Goal: Task Accomplishment & Management: Manage account settings

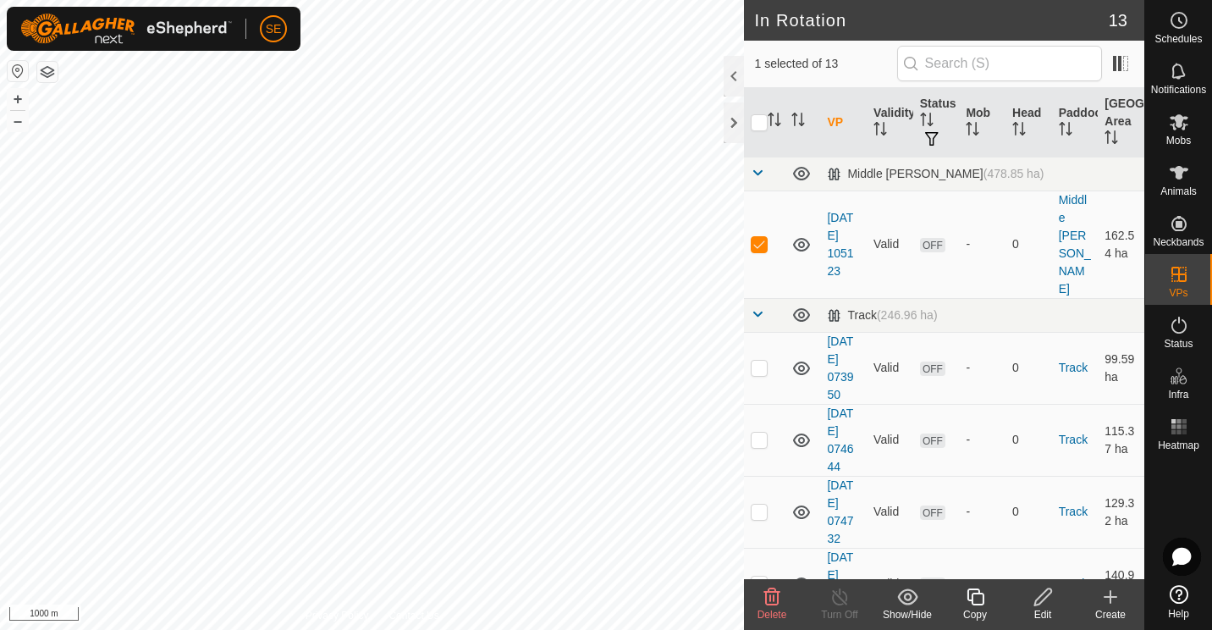
click at [1048, 601] on icon at bounding box center [1043, 597] width 21 height 20
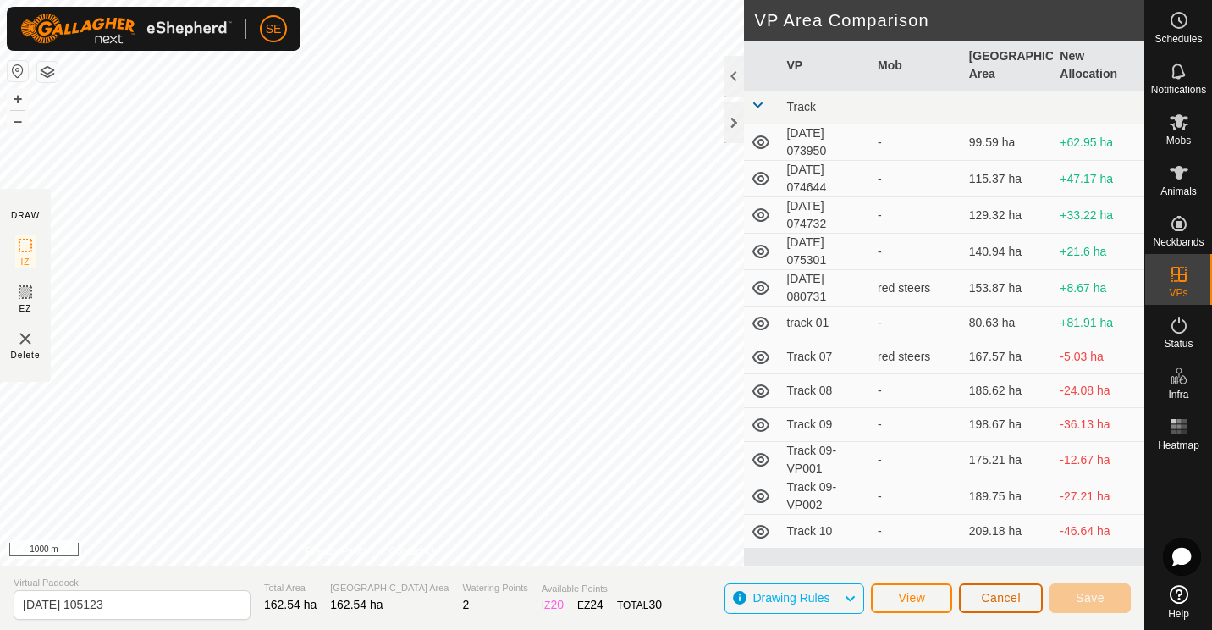
click at [995, 602] on span "Cancel" at bounding box center [1001, 598] width 40 height 14
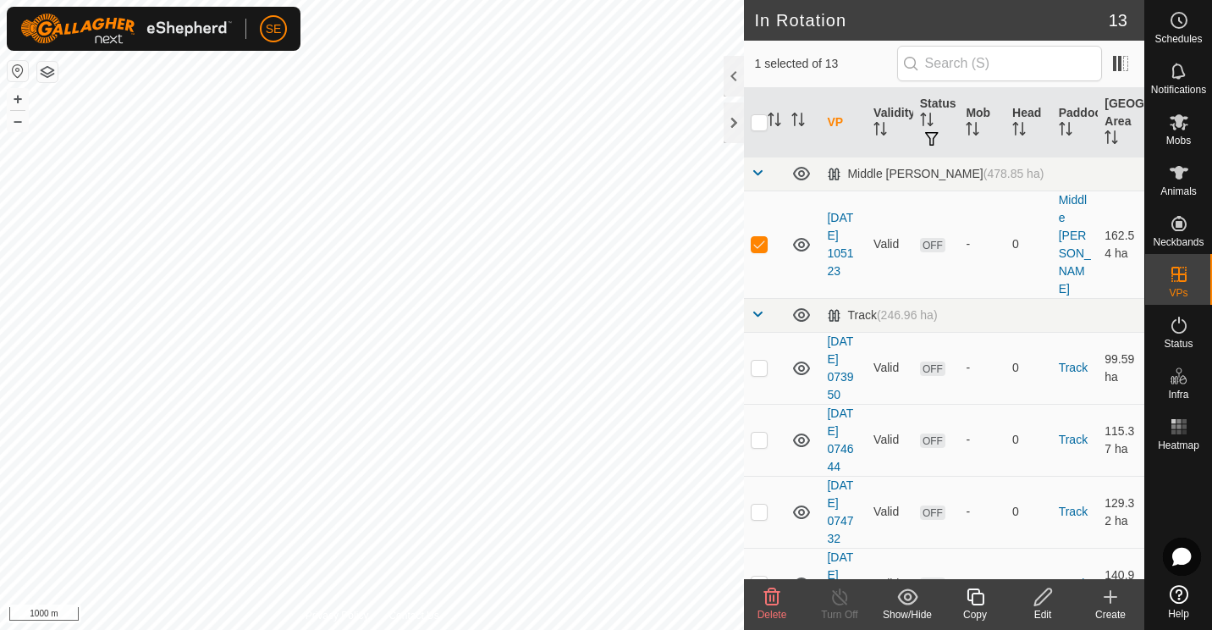
click at [776, 600] on icon at bounding box center [772, 597] width 20 height 20
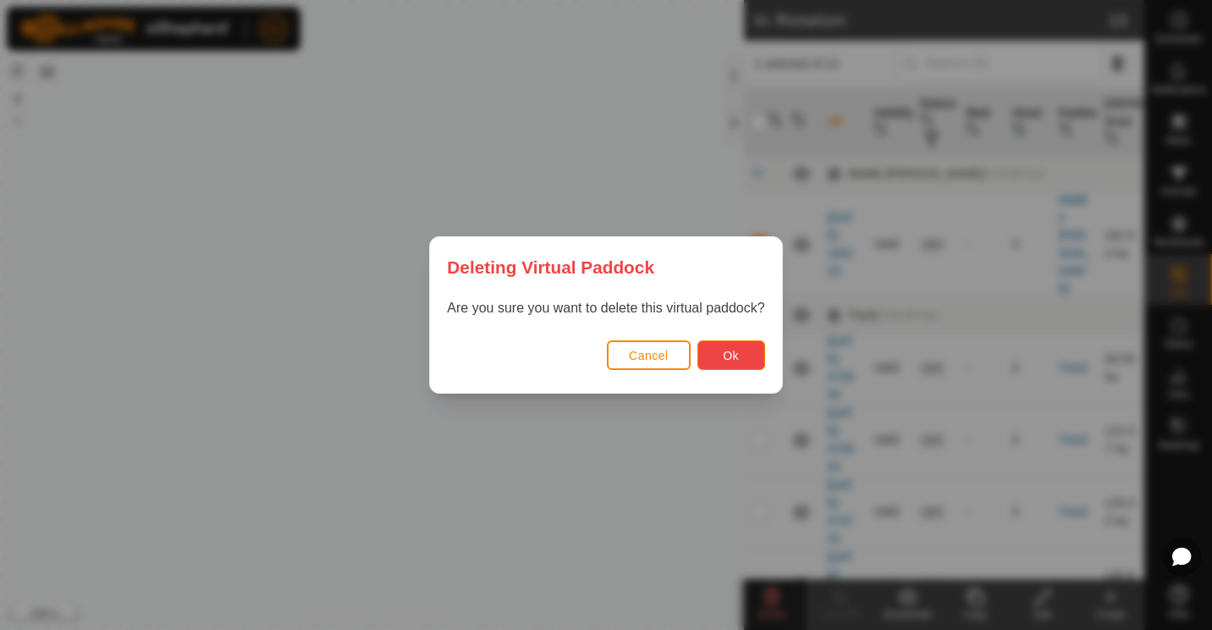
click at [724, 363] on button "Ok" at bounding box center [732, 355] width 68 height 30
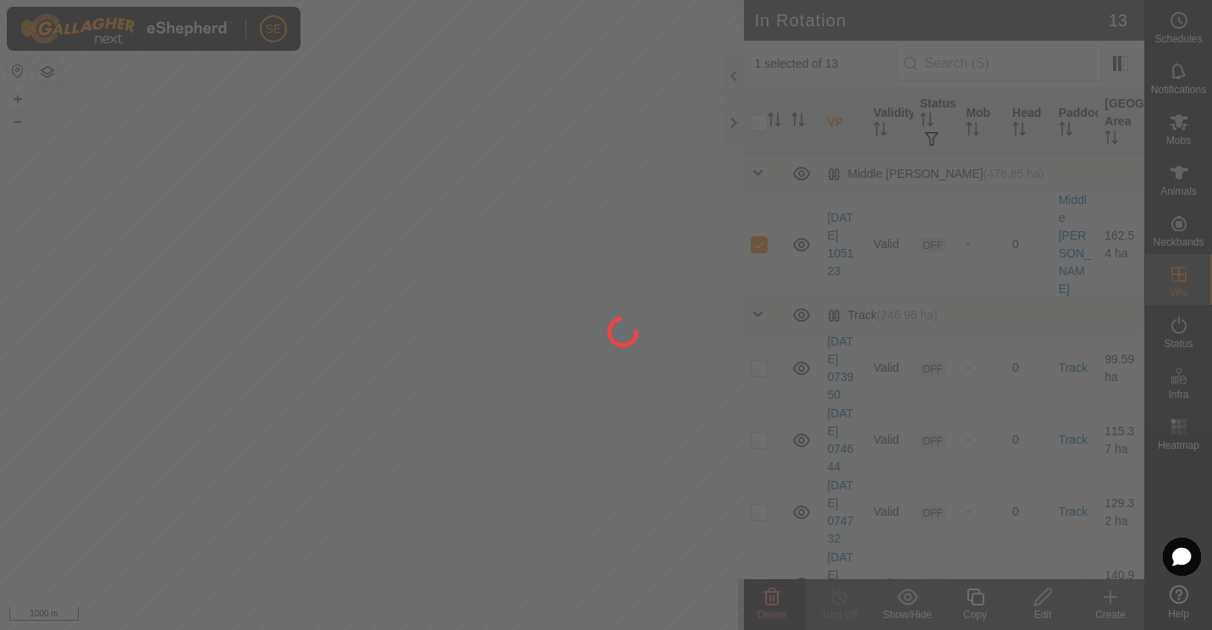
checkbox input "false"
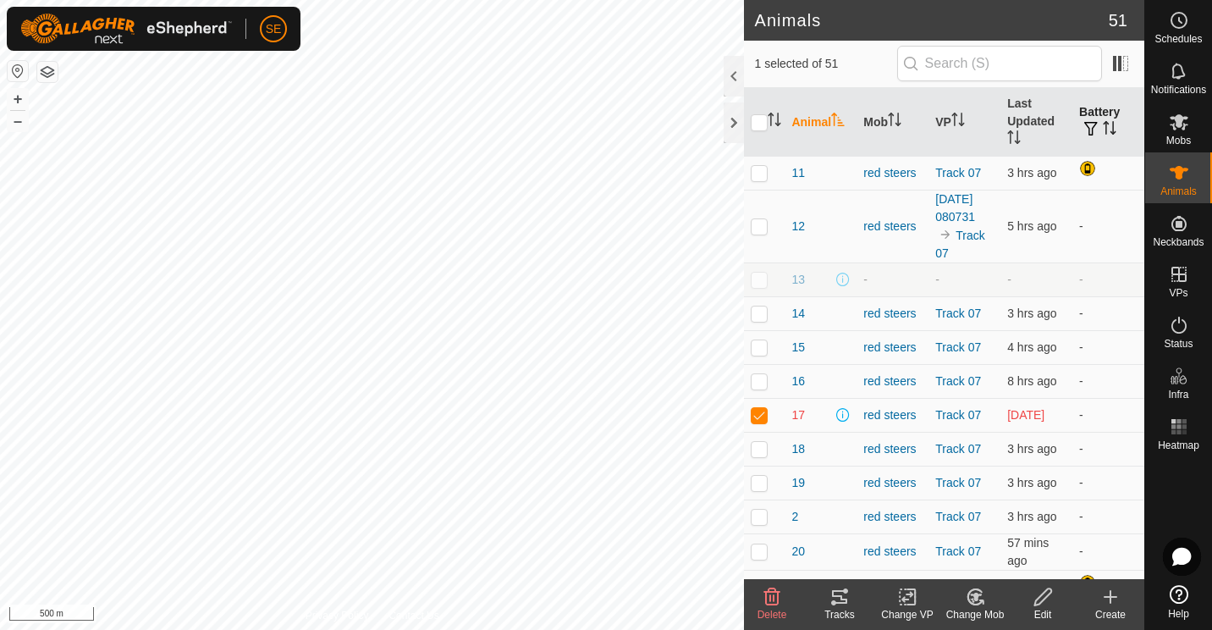
click at [1104, 124] on icon "Activate to sort" at bounding box center [1107, 122] width 6 height 3
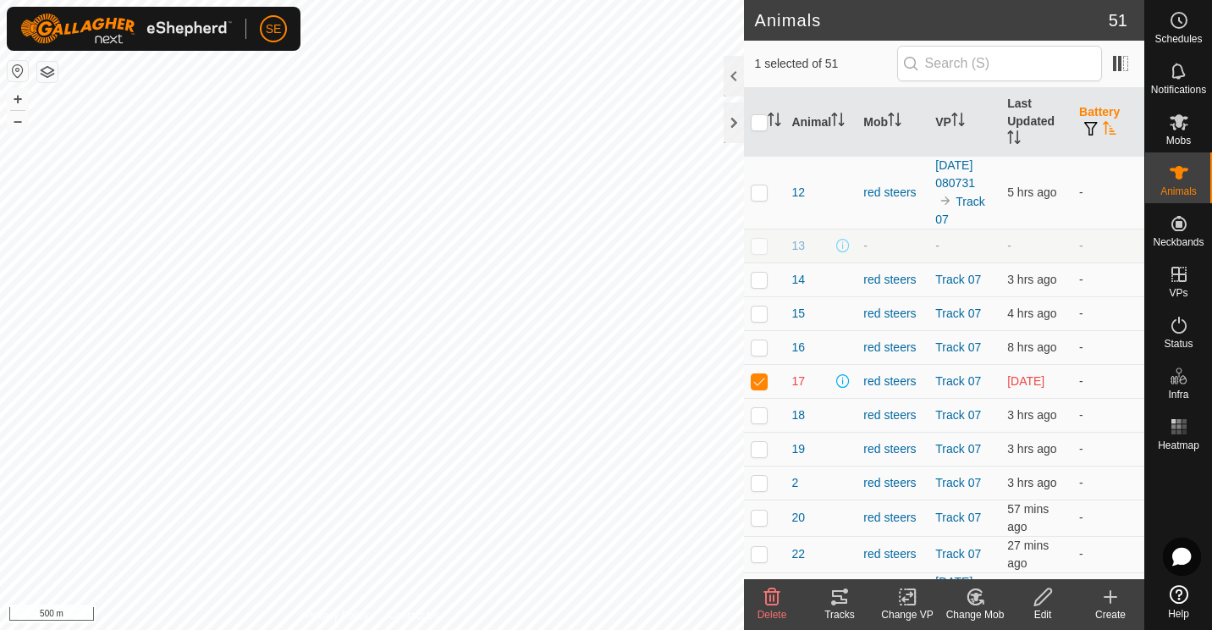
click at [1103, 124] on icon "Activate to sort" at bounding box center [1109, 128] width 13 height 14
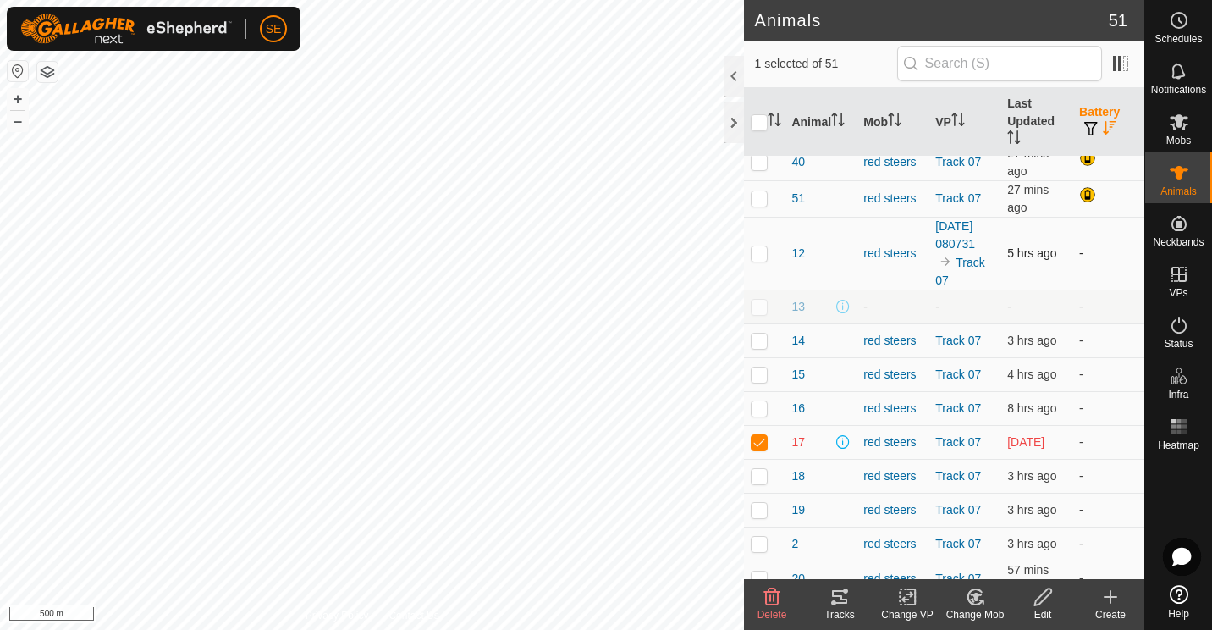
scroll to position [115, 0]
click at [735, 114] on div at bounding box center [734, 122] width 20 height 41
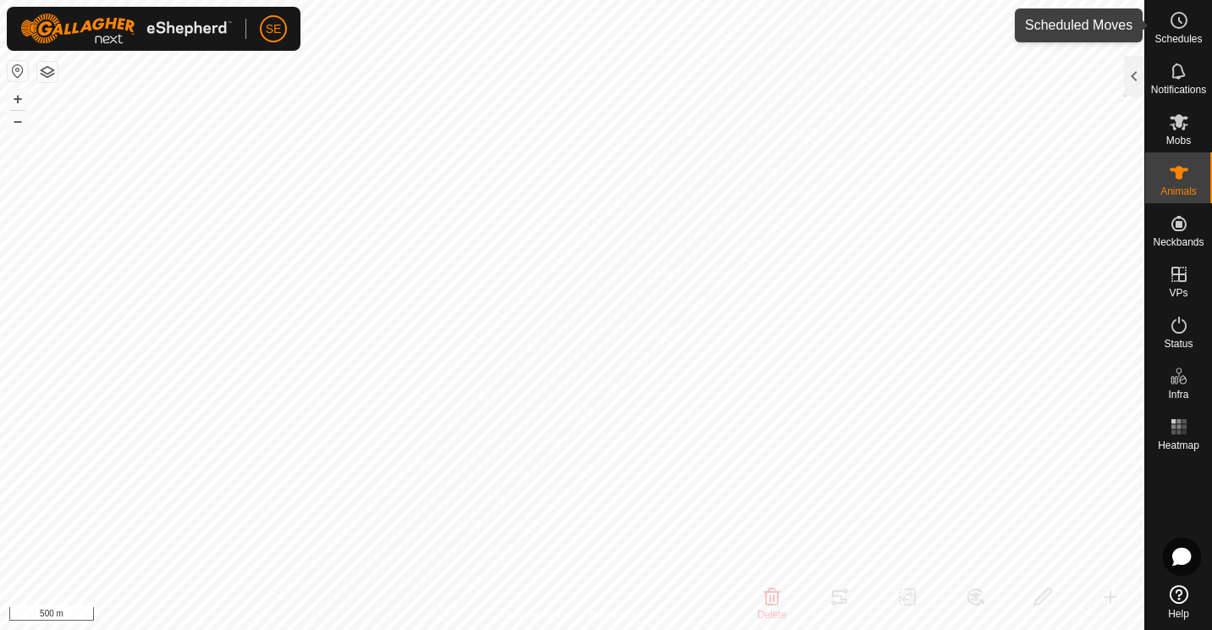
click at [1185, 15] on circle at bounding box center [1179, 20] width 15 height 15
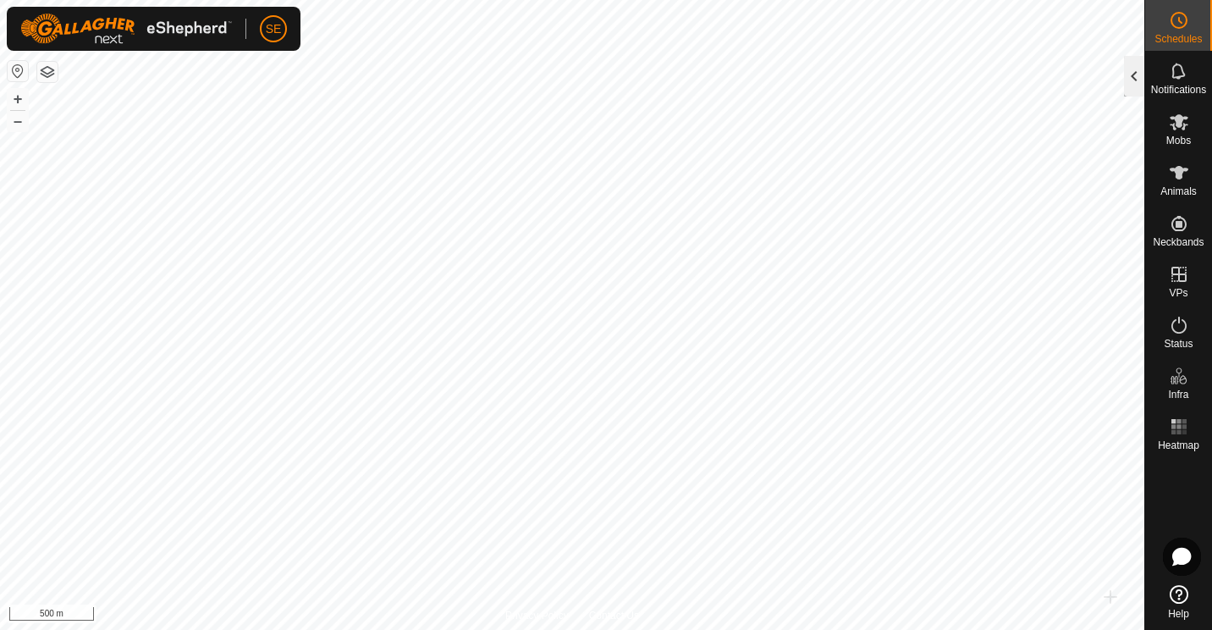
click at [1132, 72] on div at bounding box center [1134, 76] width 20 height 41
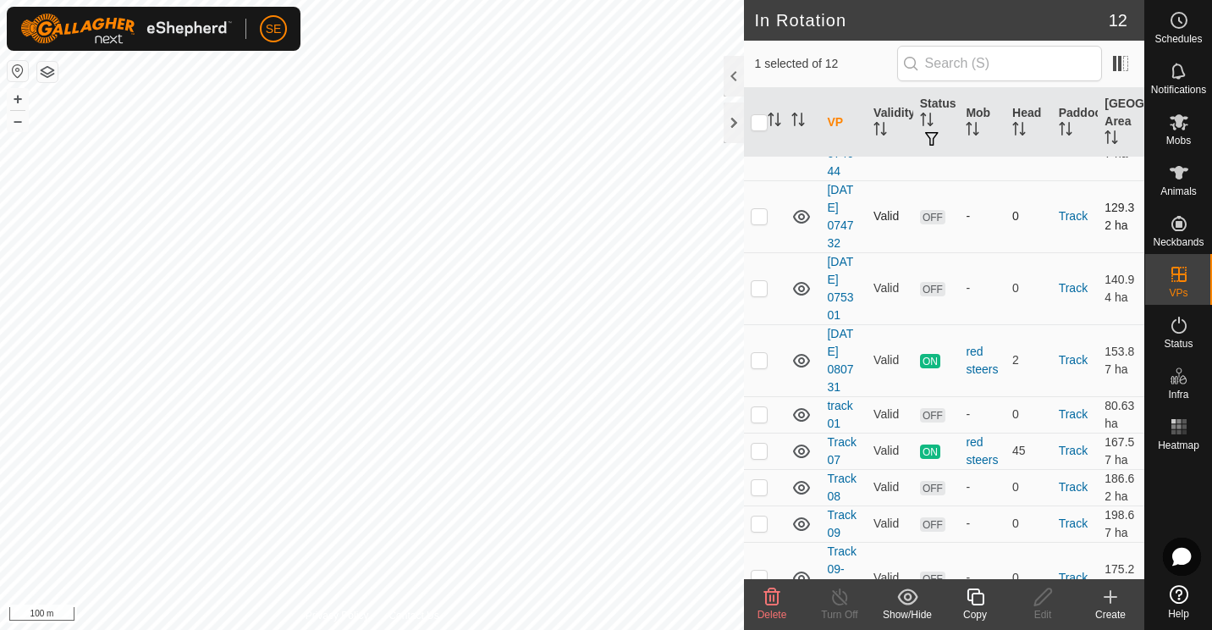
scroll to position [315, 0]
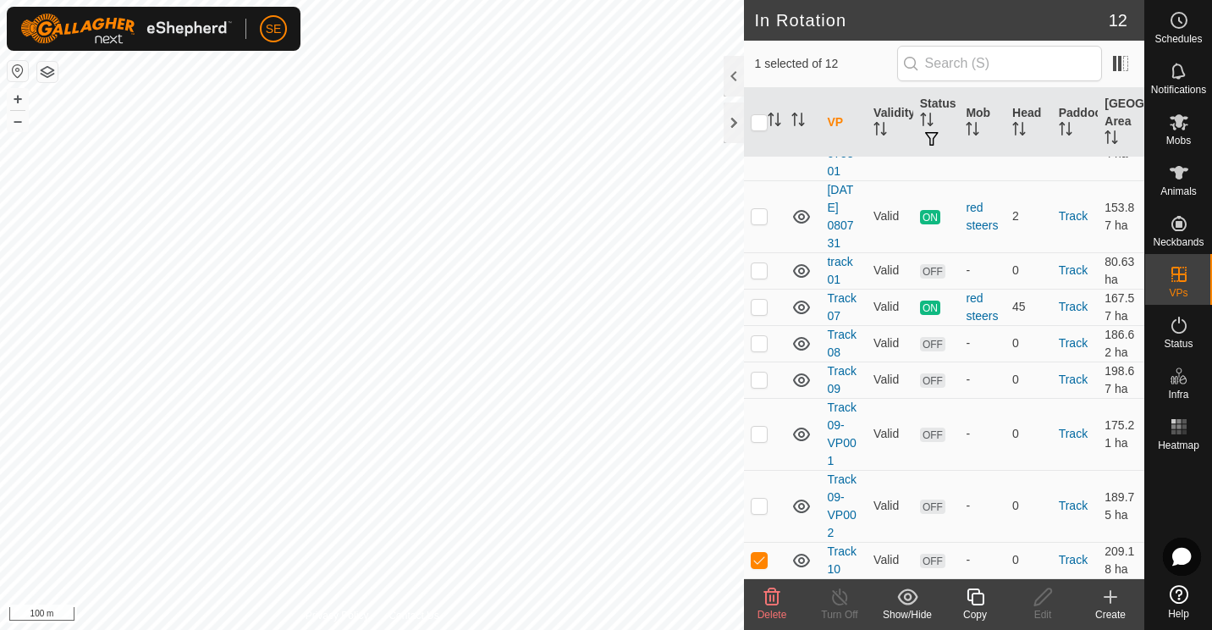
click at [769, 601] on icon at bounding box center [772, 597] width 20 height 20
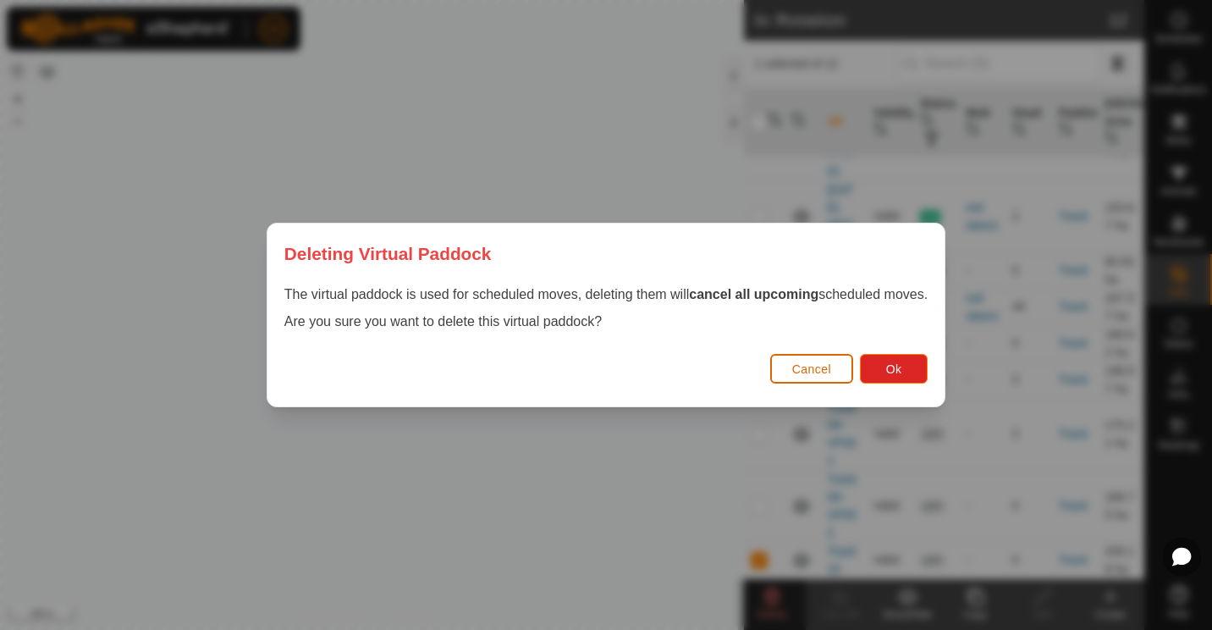
click at [810, 369] on span "Cancel" at bounding box center [812, 369] width 40 height 14
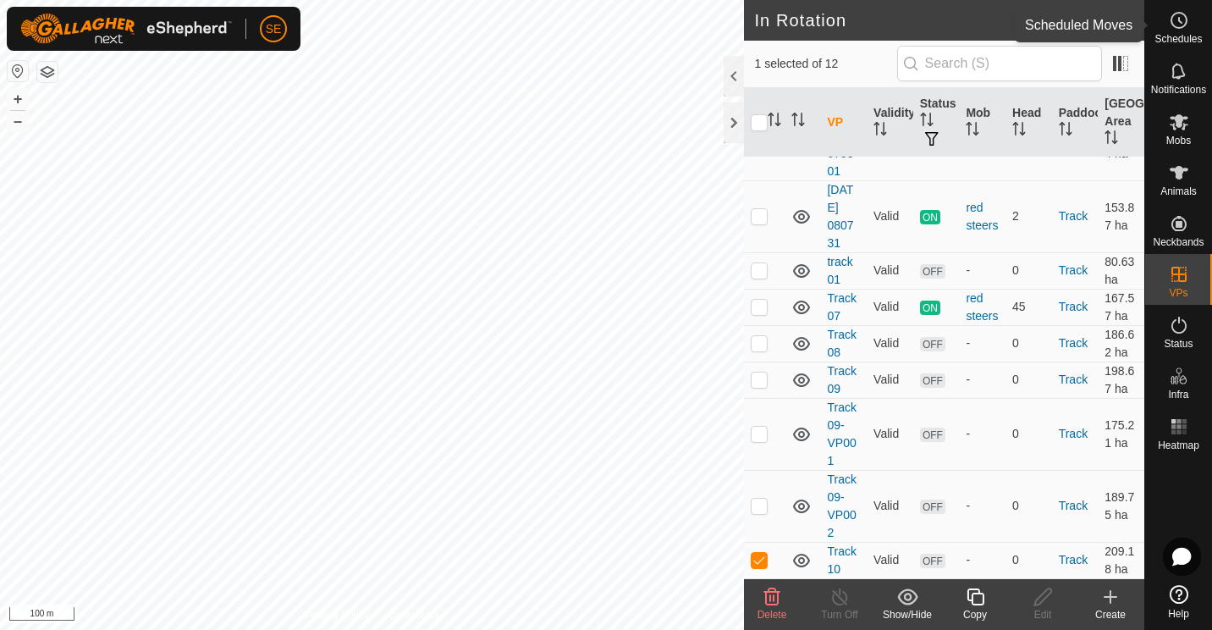
click at [1179, 23] on icon at bounding box center [1179, 20] width 20 height 20
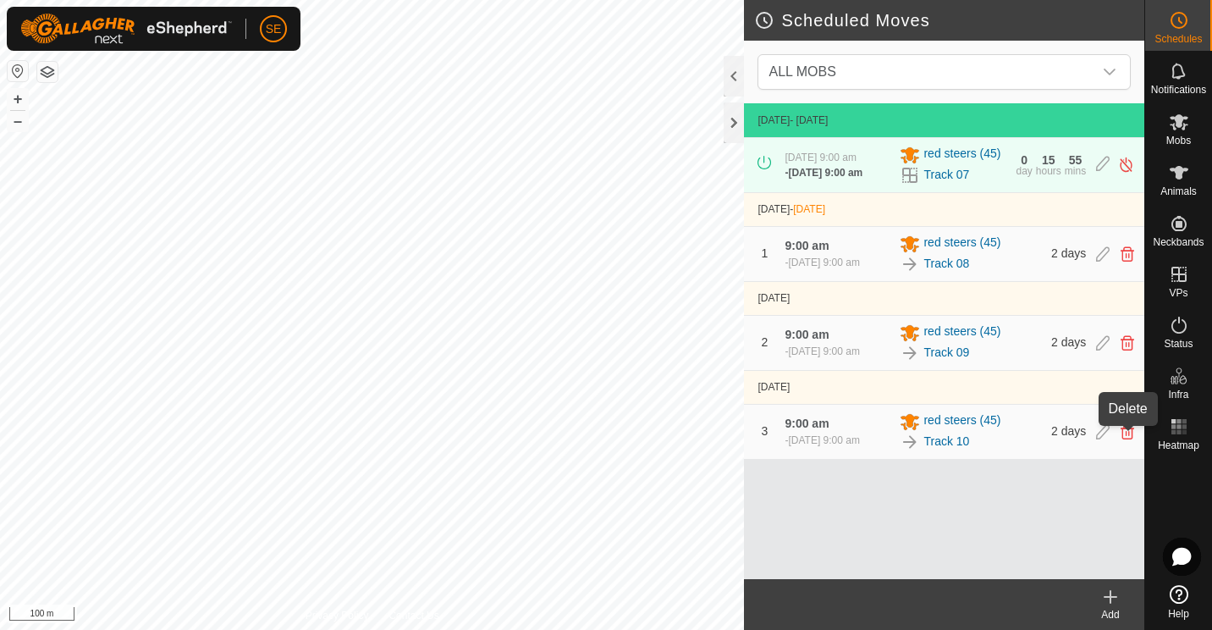
click at [1128, 436] on icon at bounding box center [1128, 431] width 14 height 15
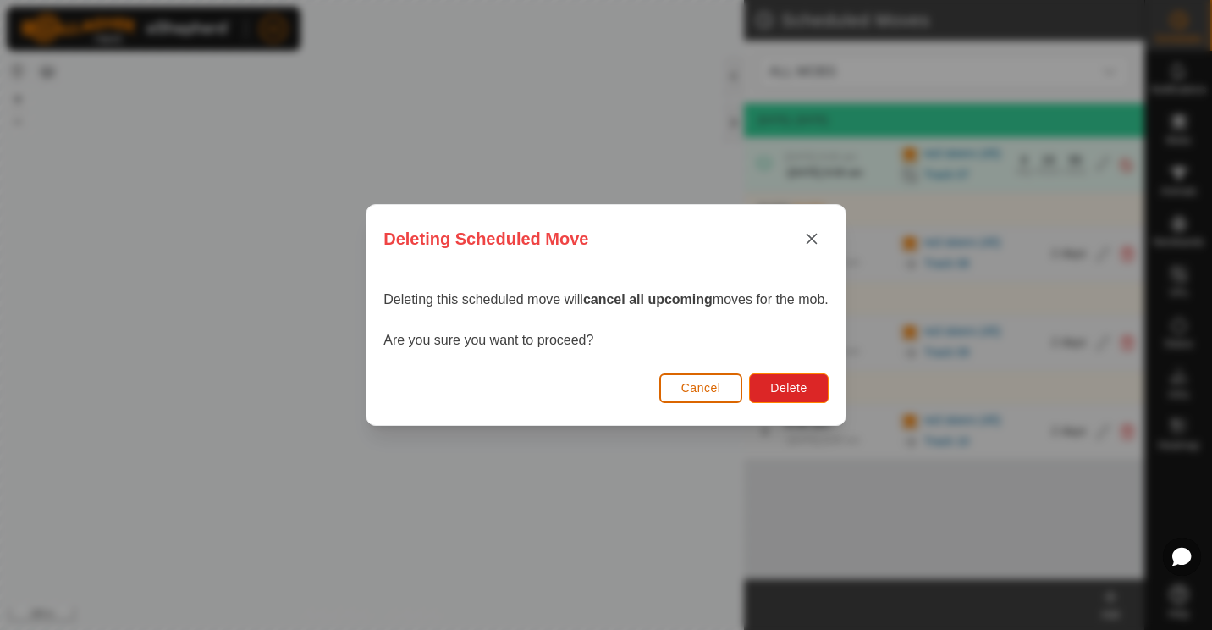
click at [709, 385] on span "Cancel" at bounding box center [701, 388] width 40 height 14
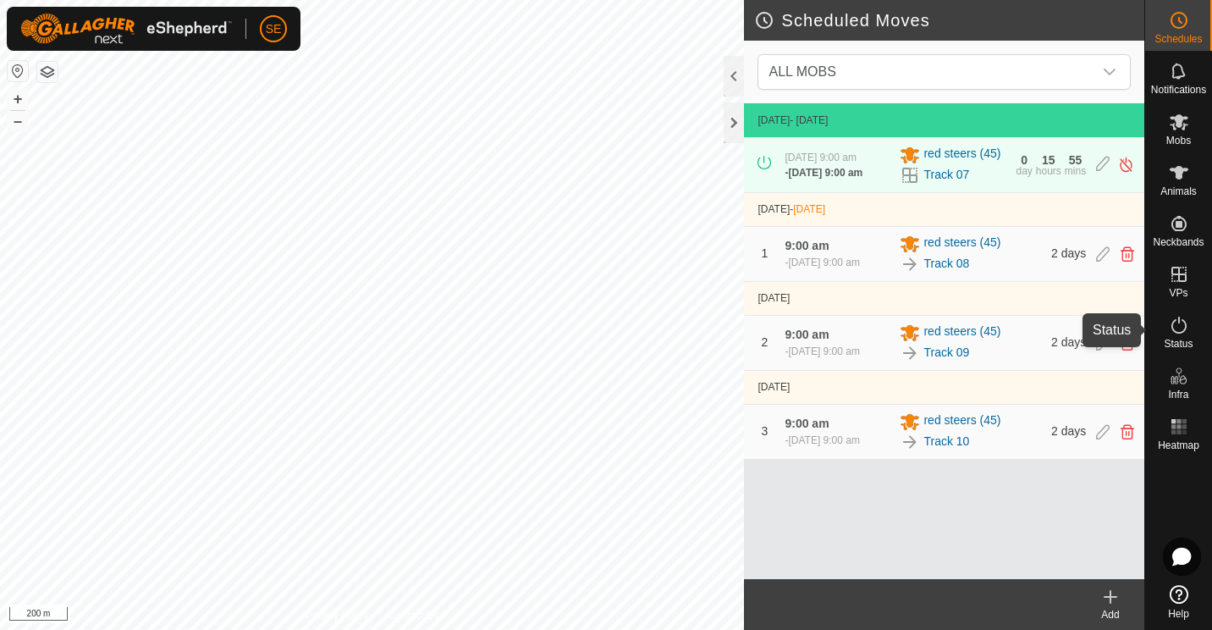
click at [1199, 336] on div "Status" at bounding box center [1178, 330] width 67 height 51
click at [1178, 184] on es-animals-svg-icon at bounding box center [1179, 172] width 30 height 27
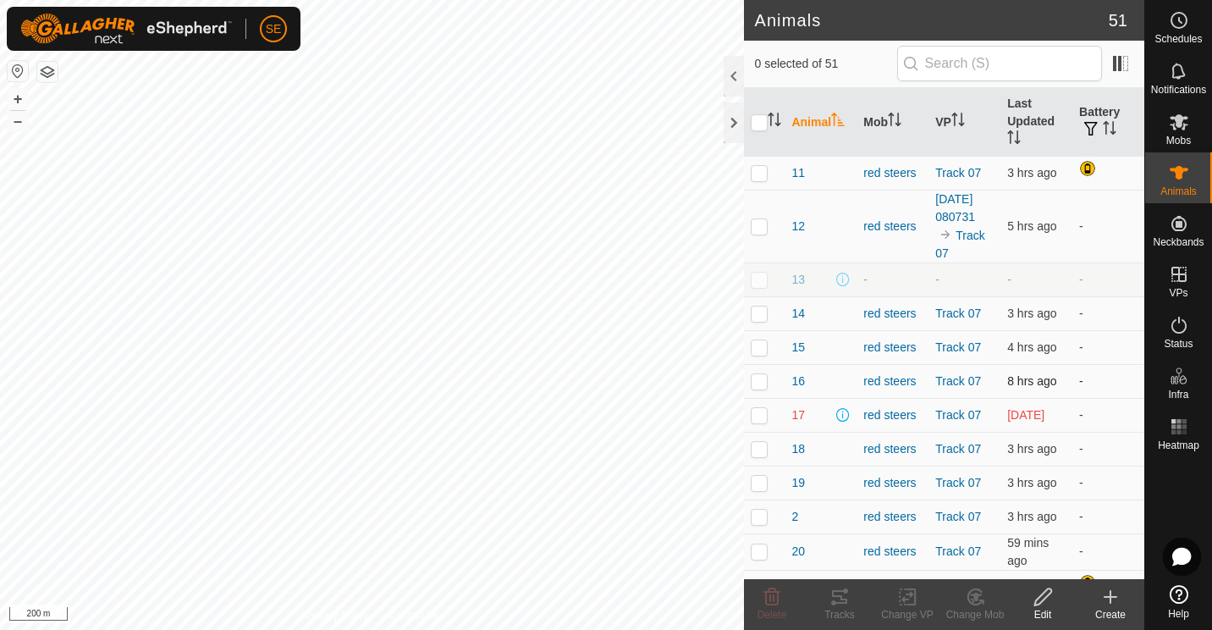
click at [1122, 383] on td "-" at bounding box center [1109, 381] width 72 height 34
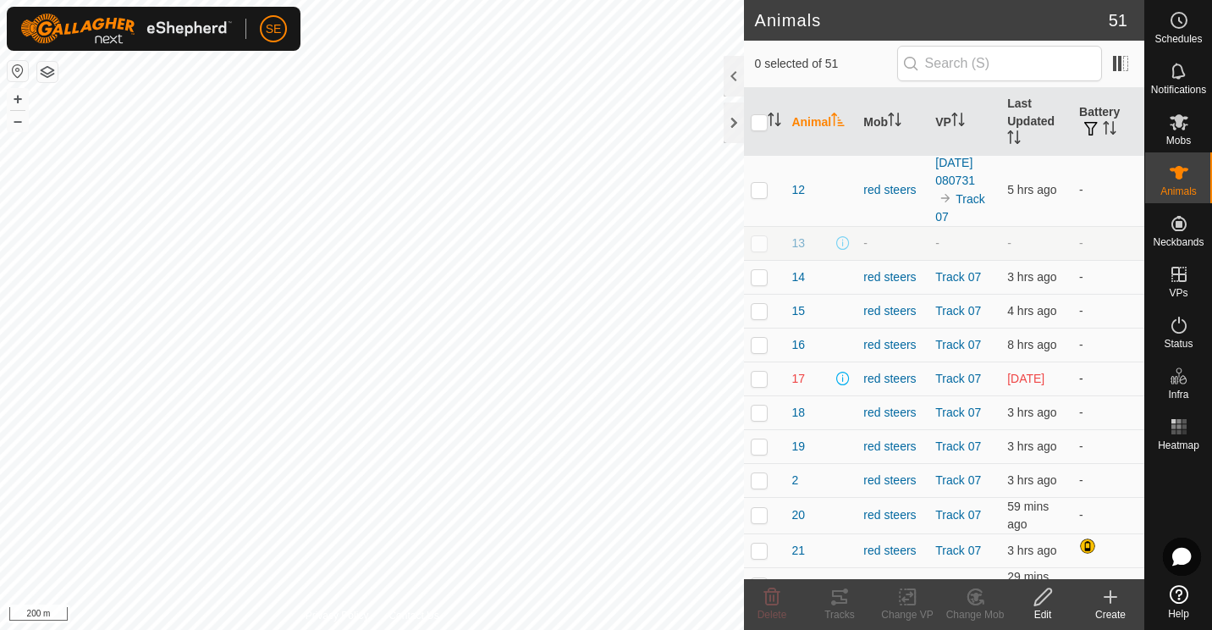
scroll to position [40, 0]
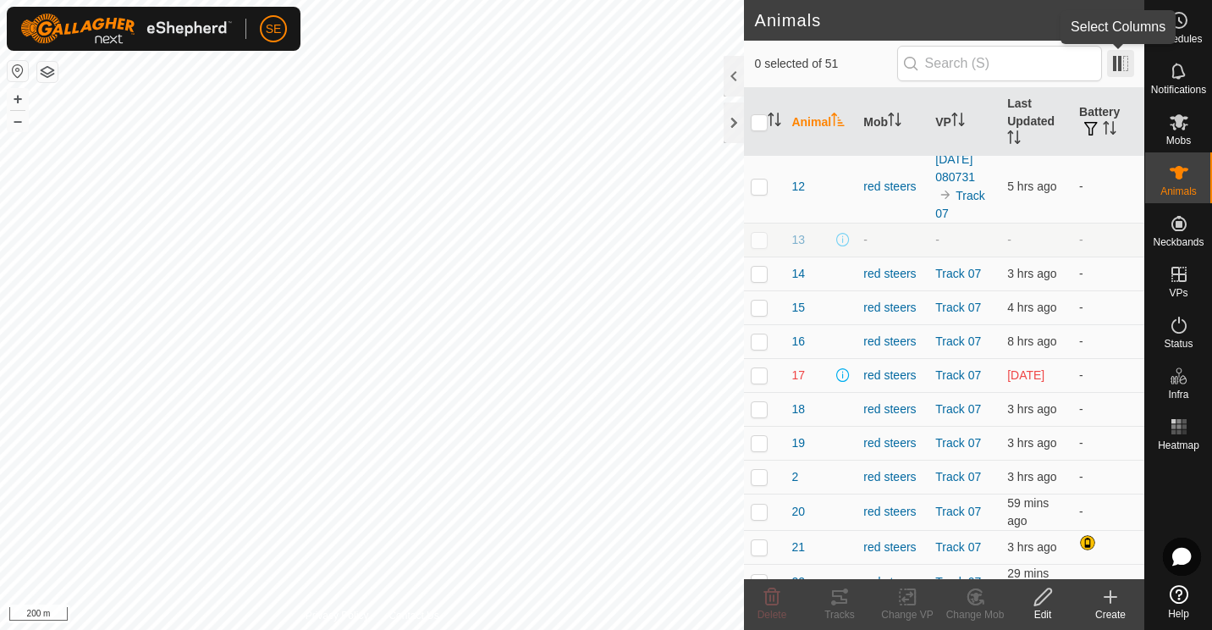
click at [1122, 65] on span at bounding box center [1120, 63] width 27 height 27
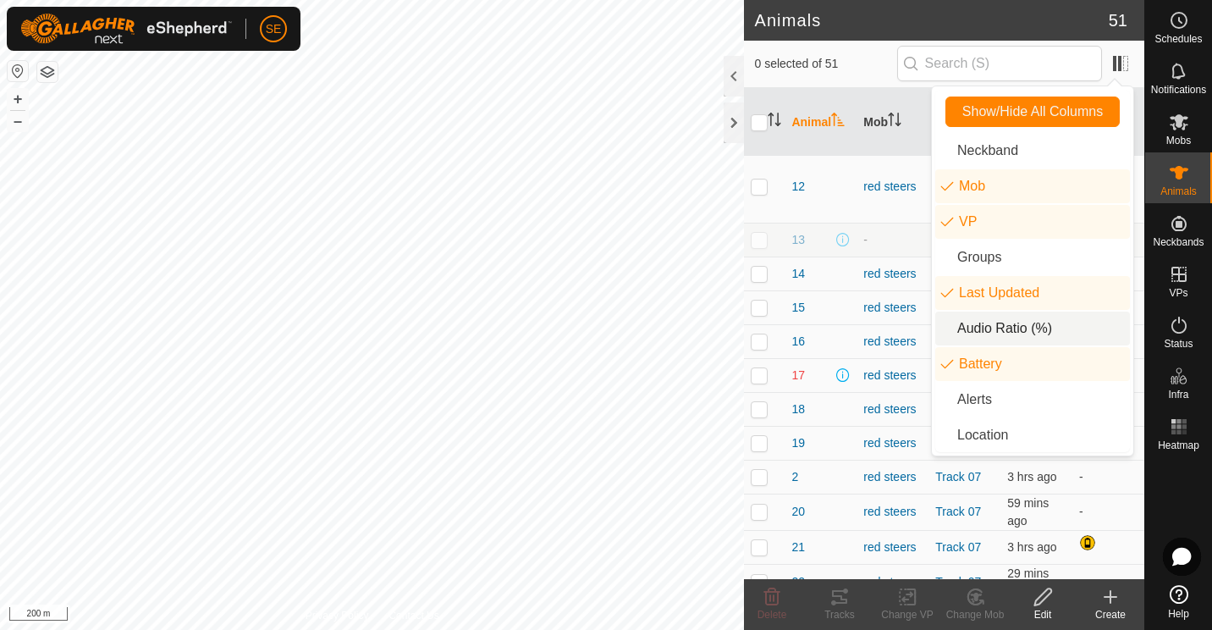
click at [993, 332] on li "Audio Ratio (%)" at bounding box center [1032, 329] width 195 height 34
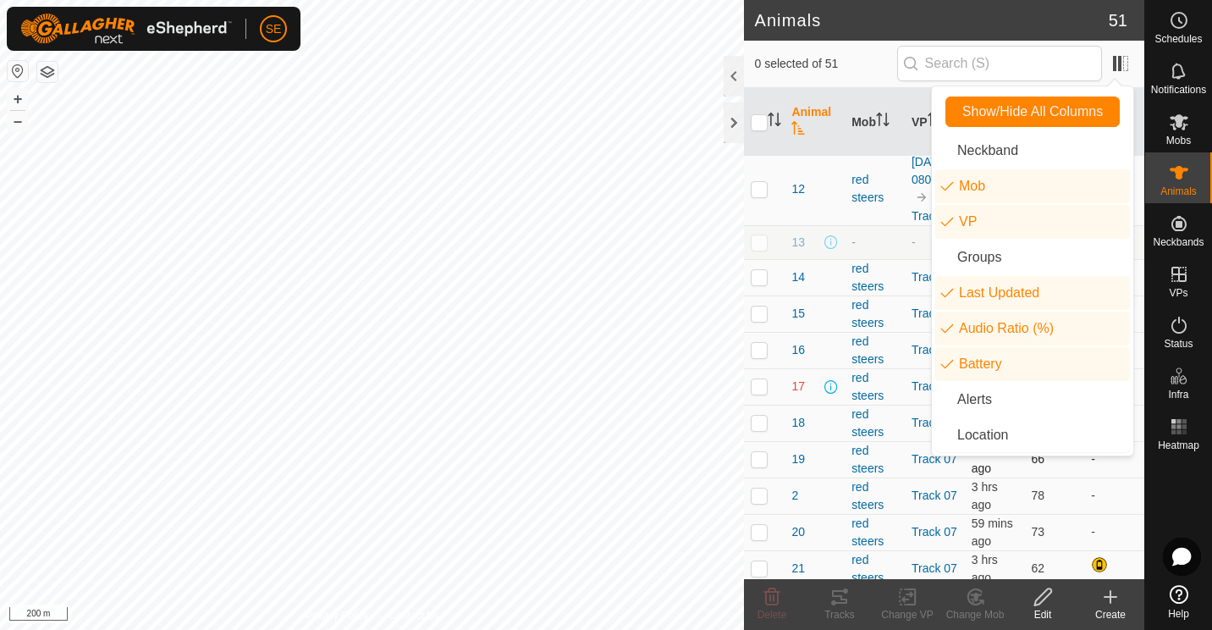
click at [1084, 477] on td "-" at bounding box center [1114, 459] width 60 height 36
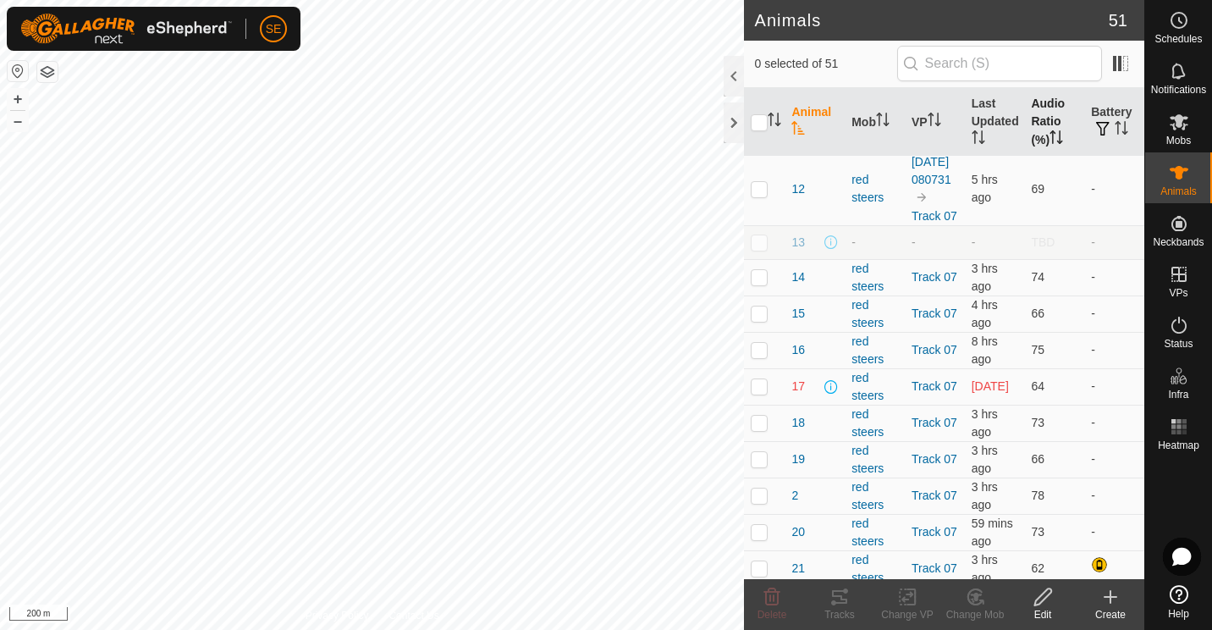
click at [1045, 129] on th "Audio Ratio (%)" at bounding box center [1054, 122] width 60 height 69
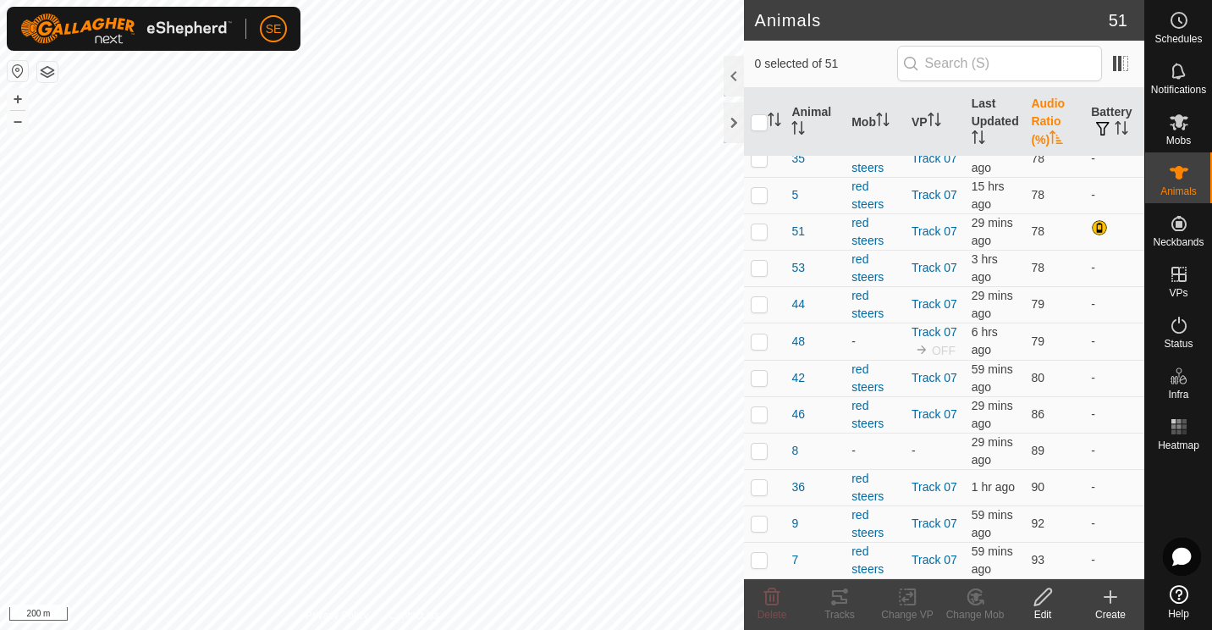
scroll to position [1590, 0]
click at [1029, 128] on th "Audio Ratio (%)" at bounding box center [1054, 122] width 60 height 69
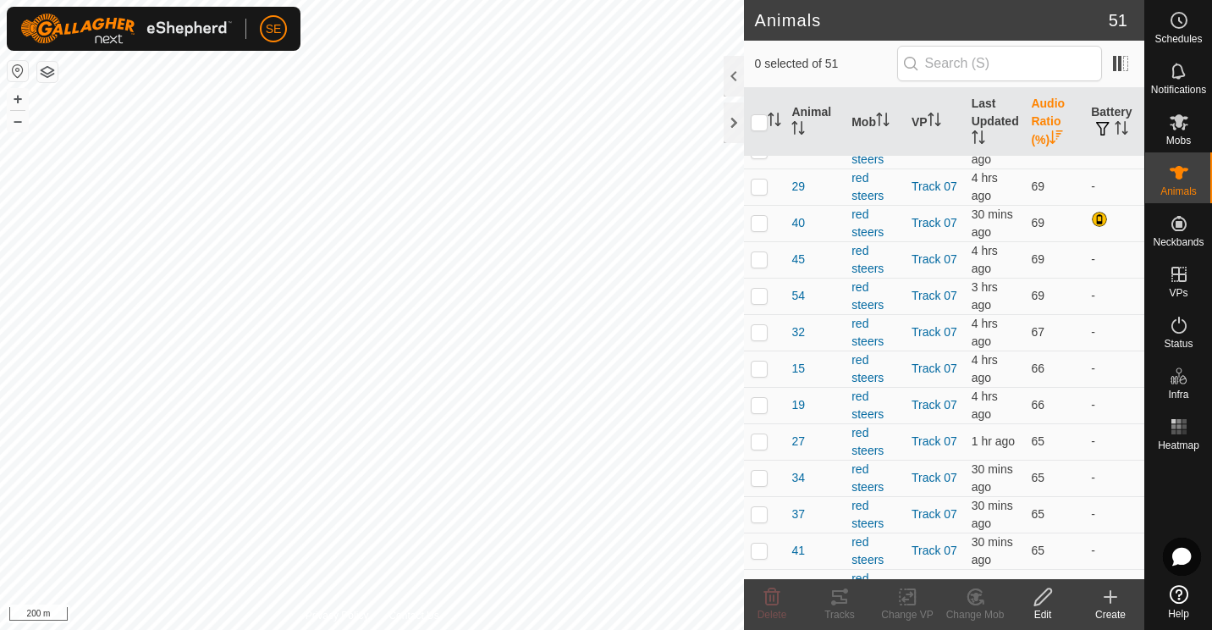
scroll to position [1227, 0]
checkbox input "true"
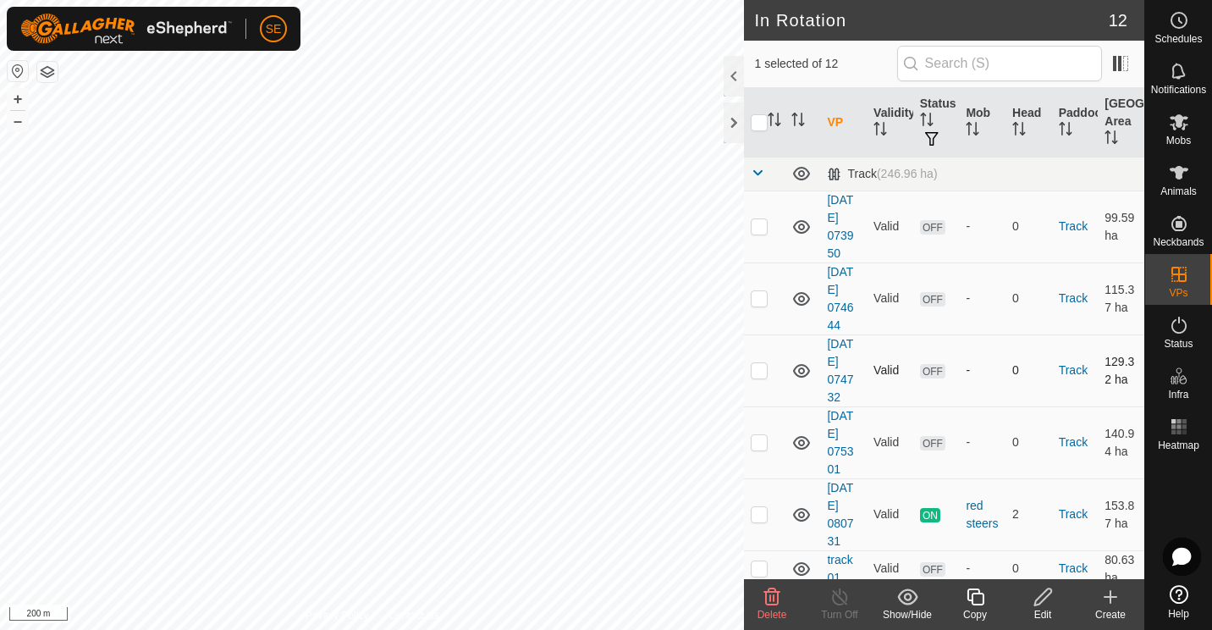
click at [767, 376] on p-checkbox at bounding box center [759, 370] width 17 height 14
checkbox input "false"
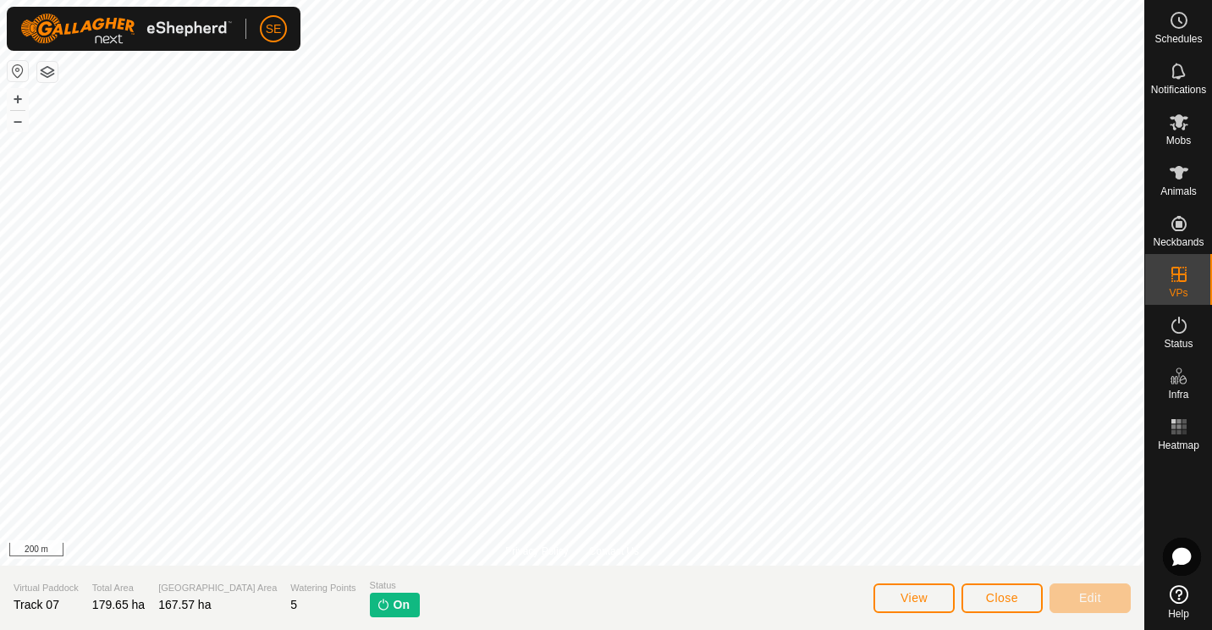
click at [534, 181] on div "+ – ⇧ i 200 m" at bounding box center [572, 282] width 1145 height 565
click at [990, 598] on span "Close" at bounding box center [1002, 598] width 32 height 14
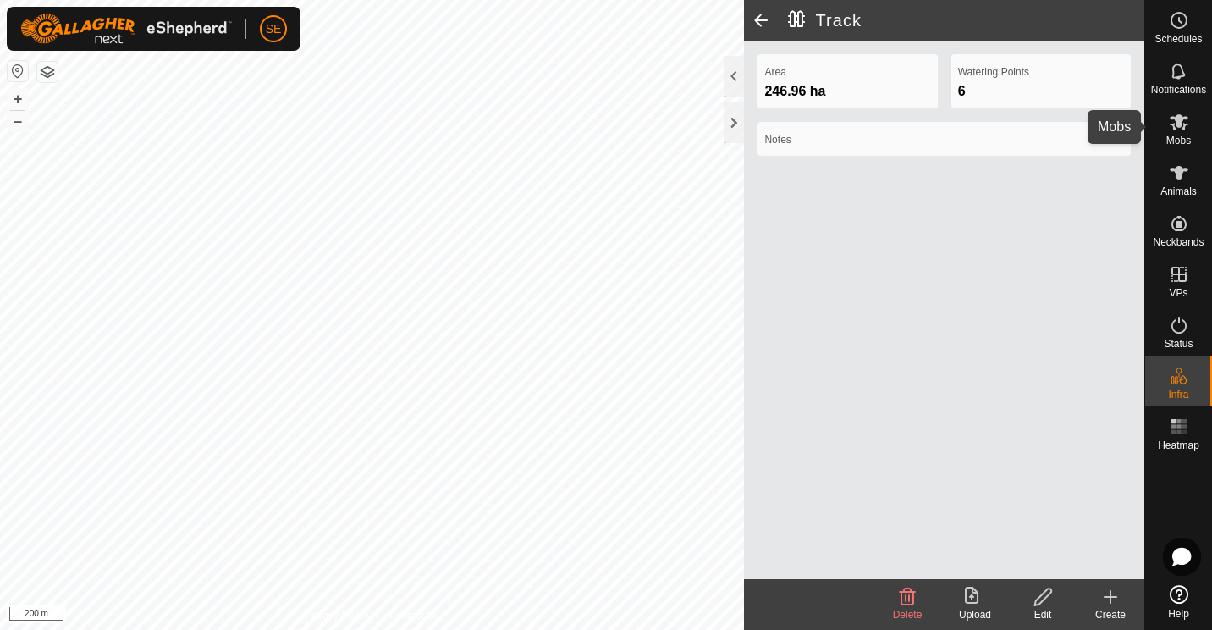
click at [1177, 132] on es-mob-svg-icon at bounding box center [1179, 121] width 30 height 27
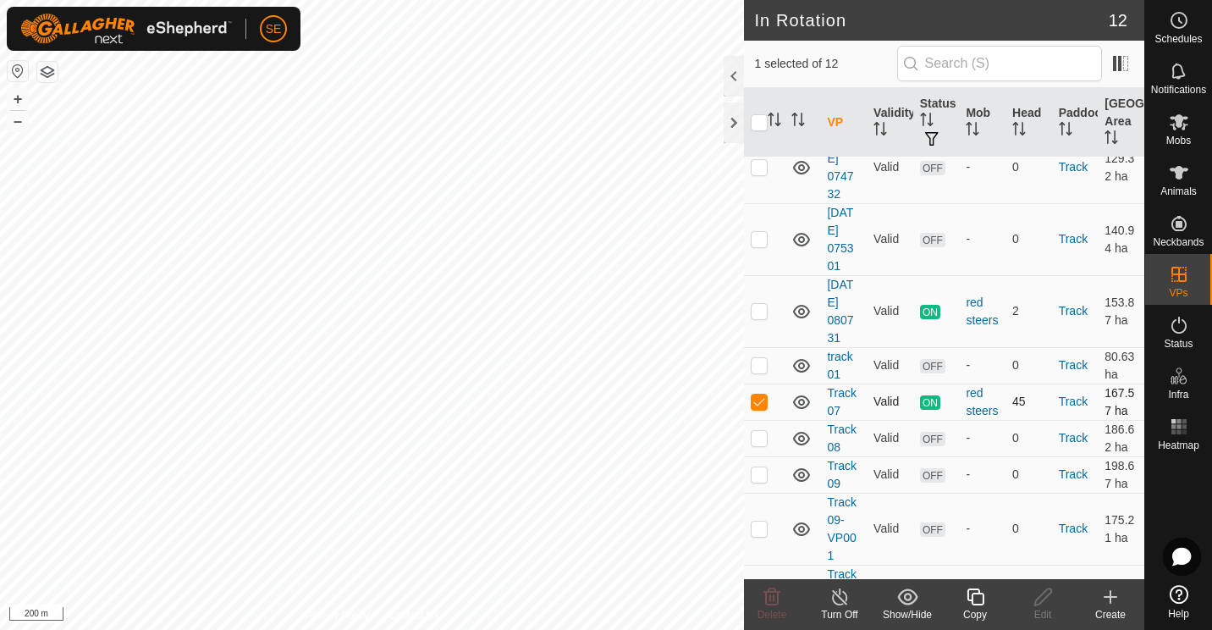
scroll to position [204, 0]
click at [733, 123] on div at bounding box center [734, 122] width 20 height 41
